Goal: Check status

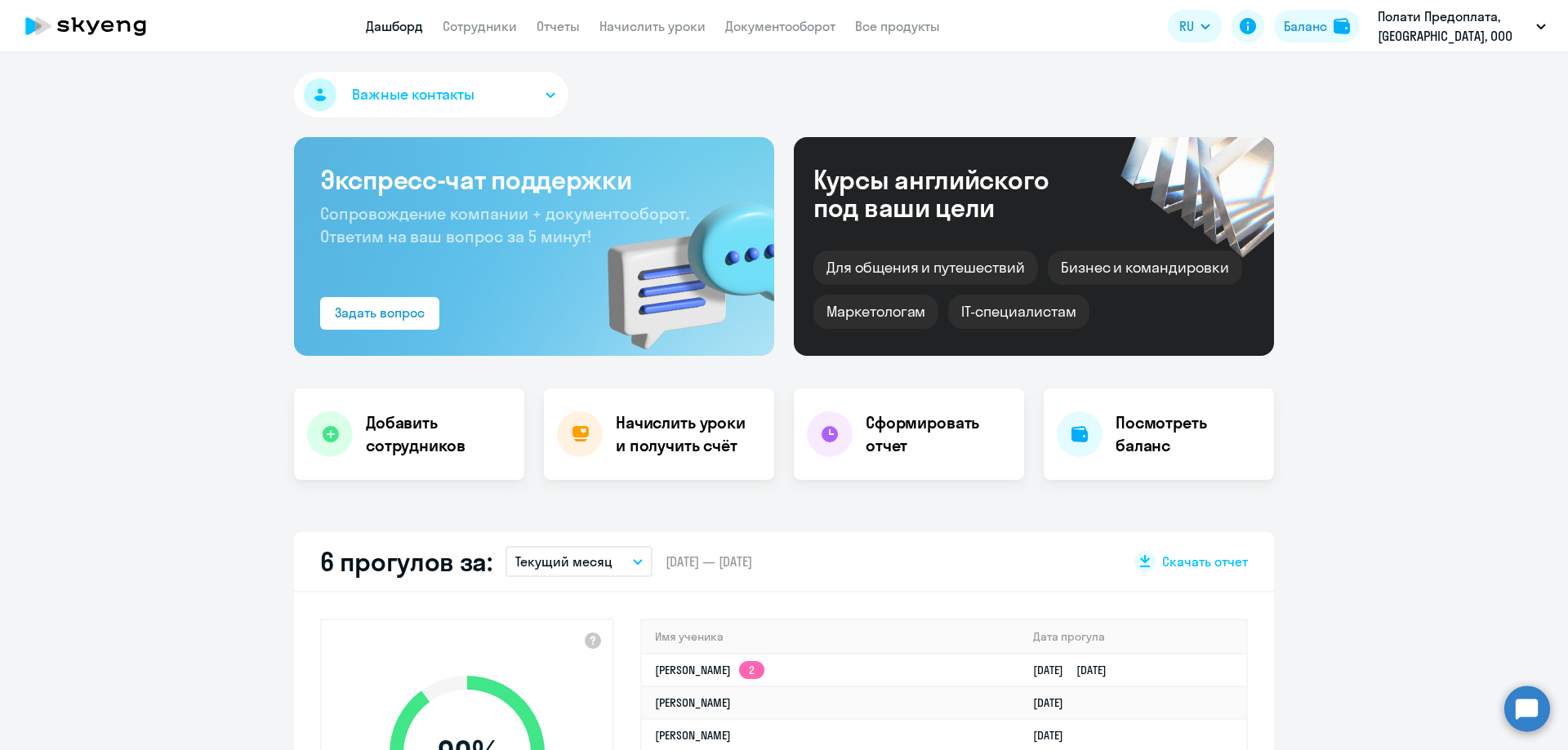
select select "30"
drag, startPoint x: 89, startPoint y: 200, endPoint x: 17, endPoint y: 184, distance: 73.8
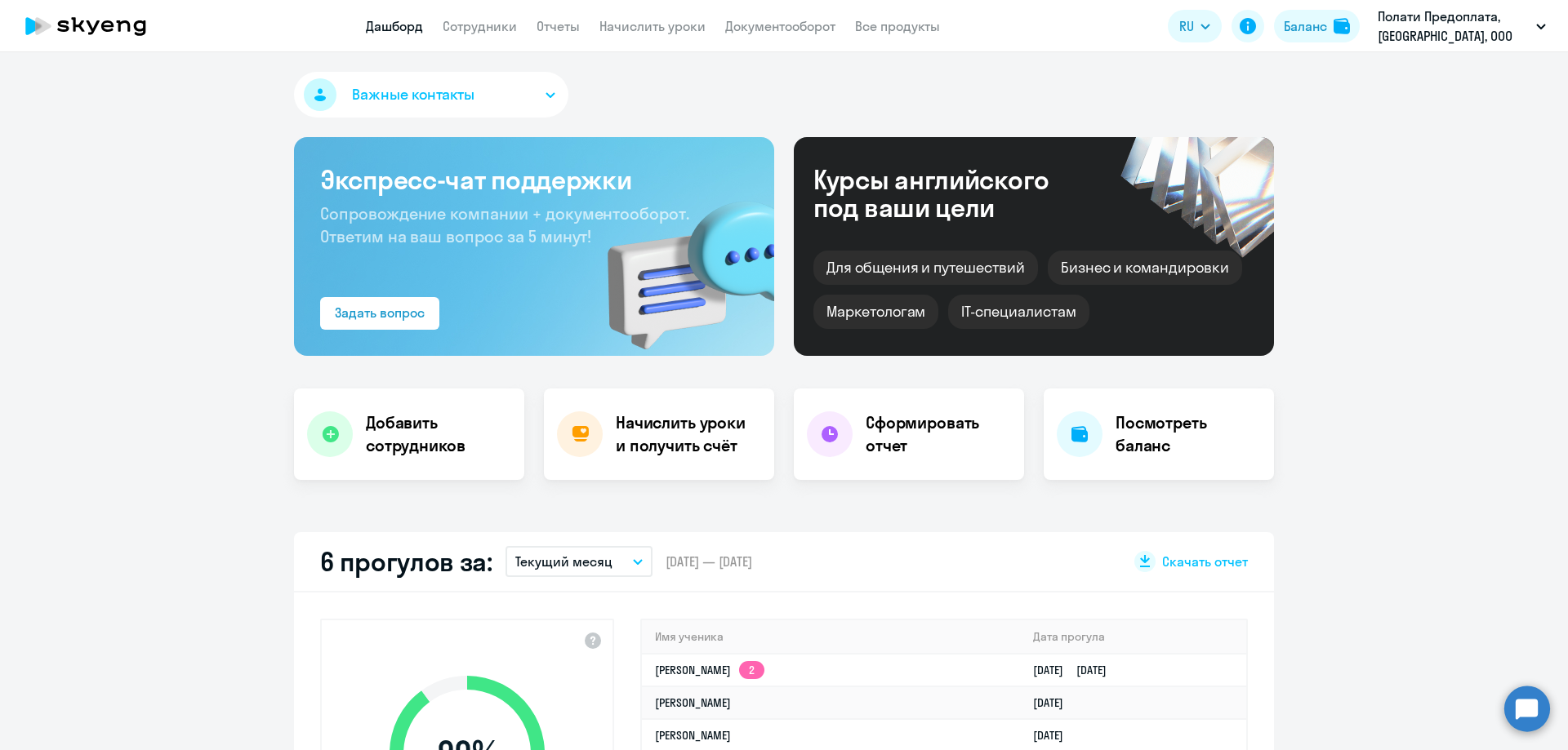
select select "30"
